Goal: Book appointment/travel/reservation

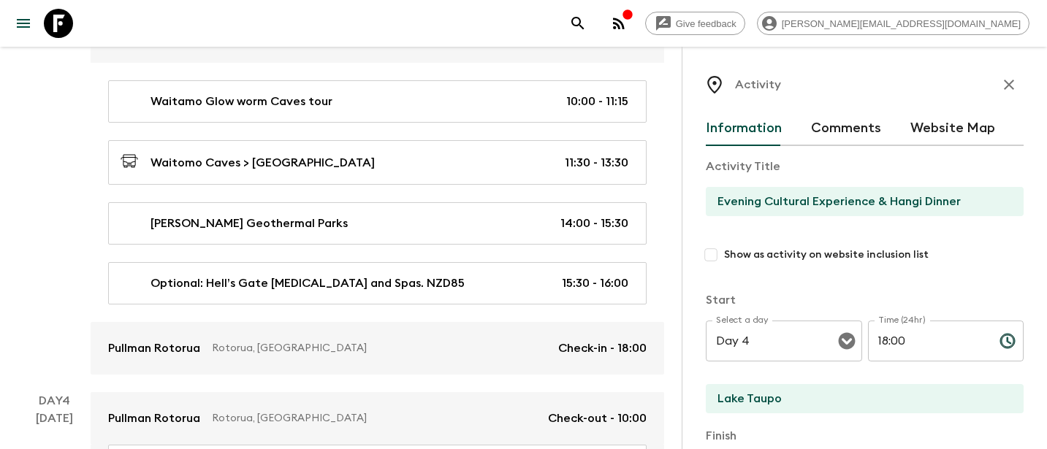
click at [60, 18] on icon at bounding box center [58, 23] width 29 height 29
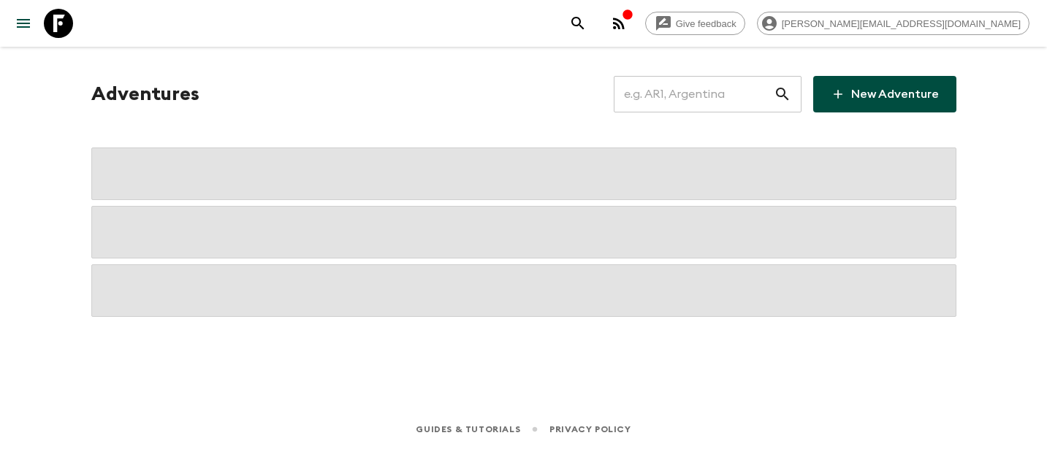
click at [686, 100] on input "text" at bounding box center [694, 94] width 160 height 41
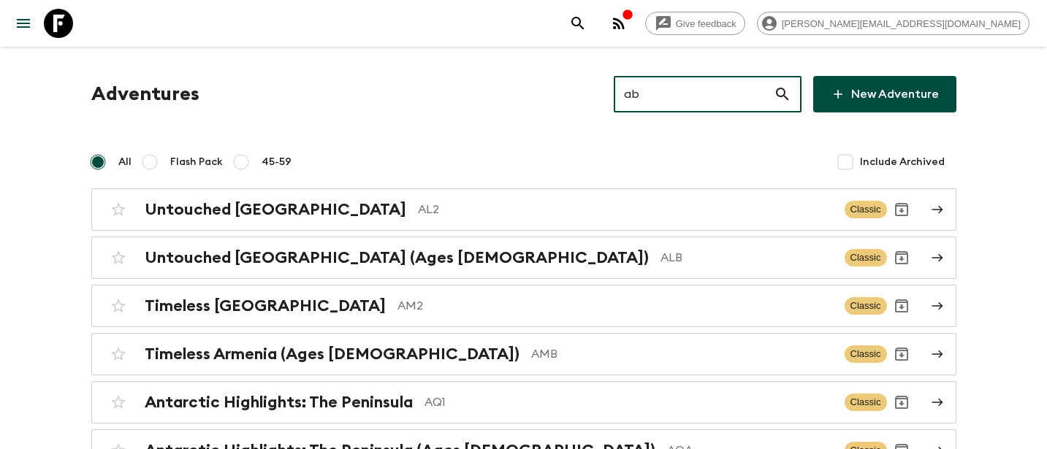
type input "ab2"
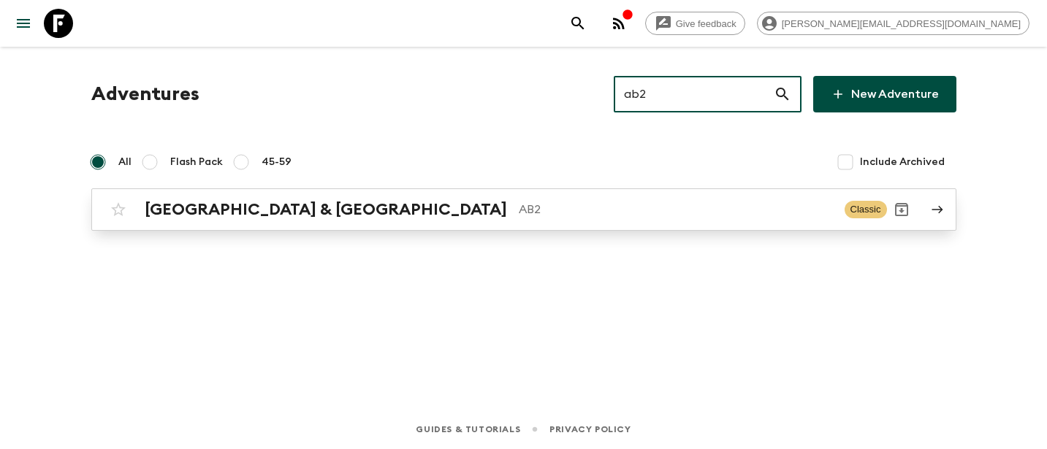
click at [519, 215] on p "AB2" at bounding box center [676, 210] width 314 height 18
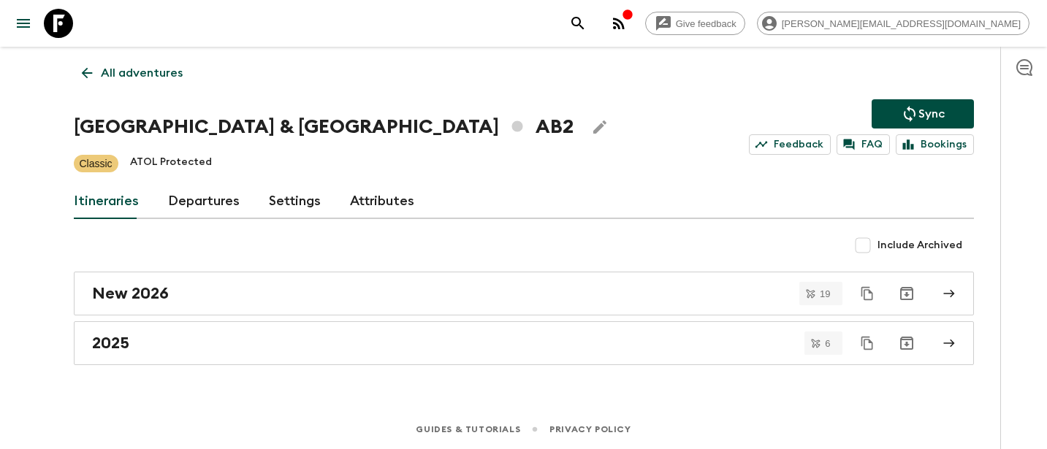
click at [195, 202] on link "Departures" at bounding box center [204, 201] width 72 height 35
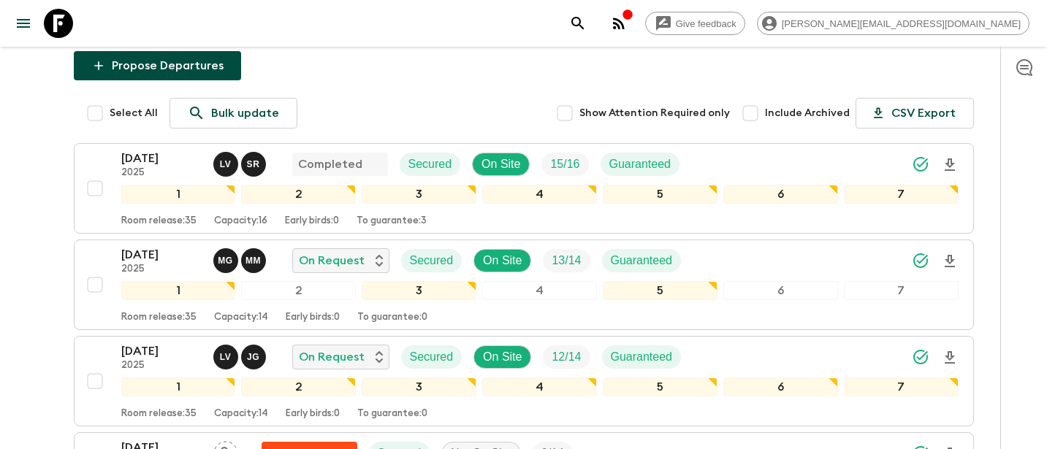
scroll to position [414, 0]
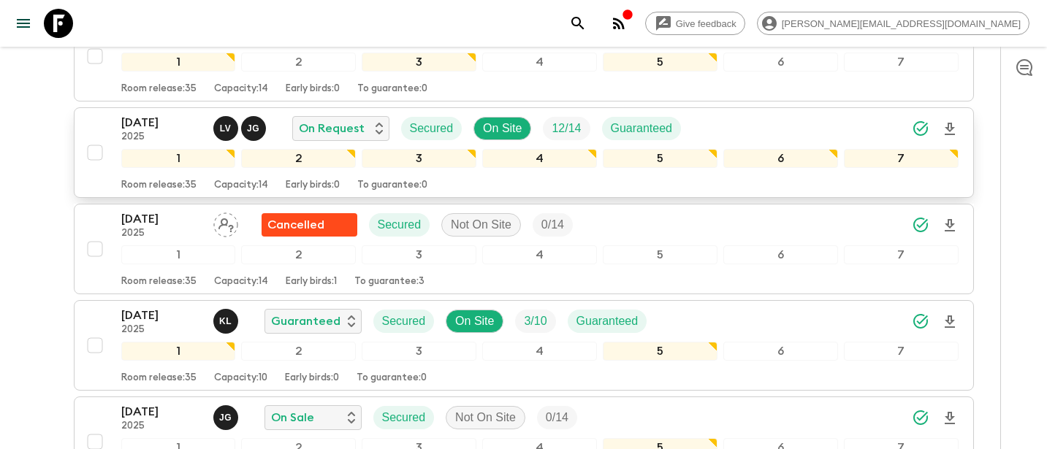
click at [146, 123] on p "[DATE]" at bounding box center [161, 123] width 80 height 18
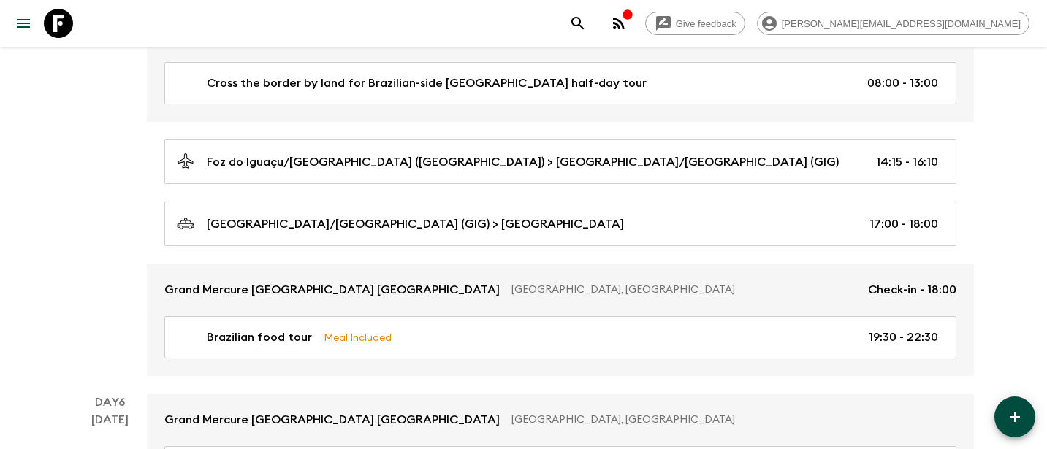
scroll to position [1756, 0]
